Goal: Answer question/provide support: Share knowledge or assist other users

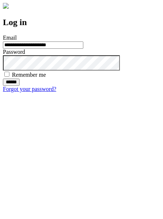
type input "**********"
click at [20, 86] on input "******" at bounding box center [11, 81] width 17 height 7
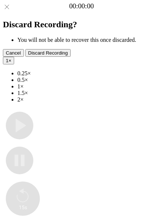
type input "**********"
